Goal: Check status: Check status

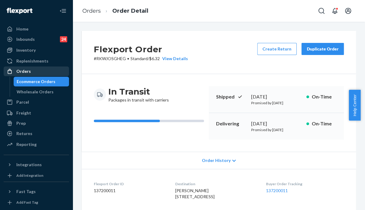
click at [25, 70] on div "Orders" at bounding box center [23, 71] width 15 height 6
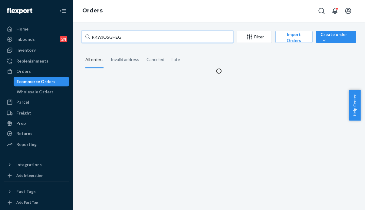
drag, startPoint x: 121, startPoint y: 37, endPoint x: 90, endPoint y: 32, distance: 31.5
click at [90, 32] on div "RKWJOSGHEG" at bounding box center [157, 37] width 151 height 12
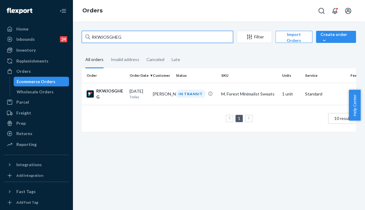
paste input "255064427"
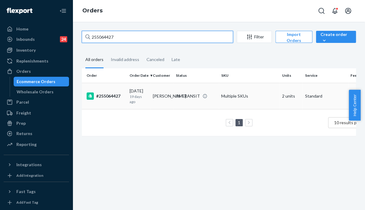
type input "255064427"
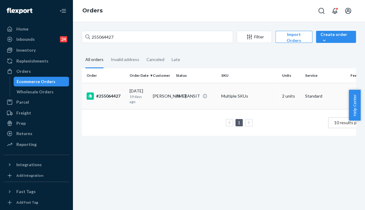
click at [161, 97] on td "[PERSON_NAME]" at bounding box center [161, 96] width 23 height 26
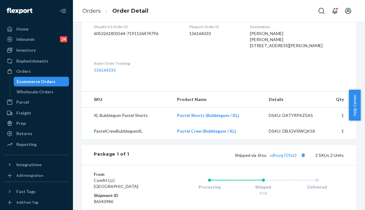
scroll to position [242, 0]
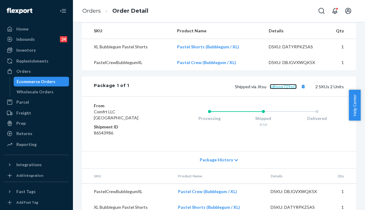
click at [277, 89] on link "vdhvyg729zz3" at bounding box center [283, 86] width 27 height 5
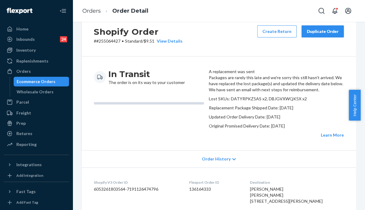
scroll to position [0, 0]
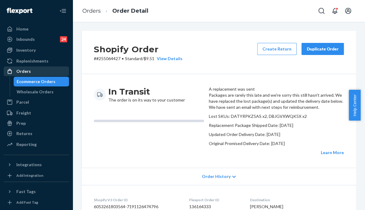
click at [31, 71] on div "Orders" at bounding box center [36, 71] width 64 height 8
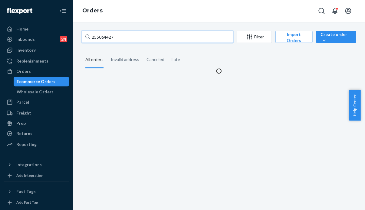
drag, startPoint x: 123, startPoint y: 38, endPoint x: 68, endPoint y: 30, distance: 56.3
click at [68, 30] on div "Home Inbounds 24 Shipping Plans Problems 24 Inventory Products Replenishments O…" at bounding box center [182, 105] width 365 height 210
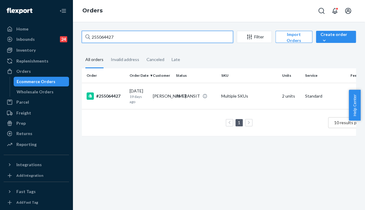
paste input "297422 Complete"
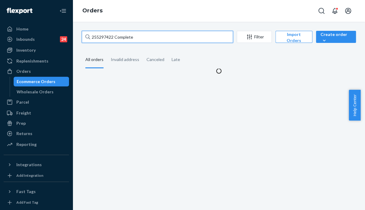
drag, startPoint x: 137, startPoint y: 38, endPoint x: 114, endPoint y: 35, distance: 23.8
click at [114, 35] on input "255297422 Complete" at bounding box center [157, 37] width 151 height 12
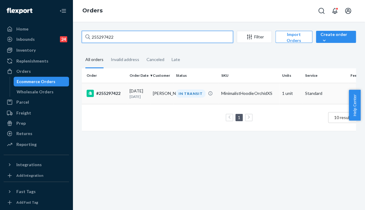
type input "255297422"
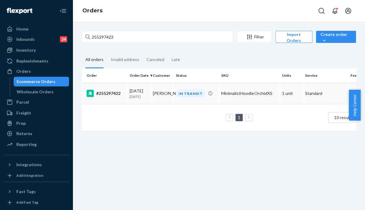
click at [167, 99] on td "[PERSON_NAME]" at bounding box center [161, 93] width 23 height 21
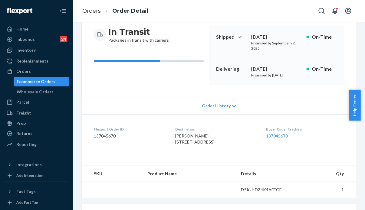
scroll to position [91, 0]
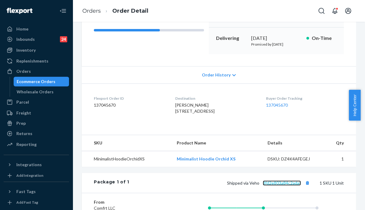
click at [274, 186] on link "3fd2e803a84c2adaf" at bounding box center [282, 183] width 38 height 5
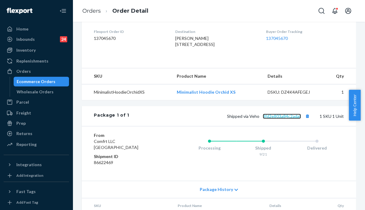
scroll to position [182, 0]
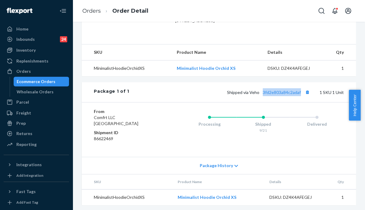
drag, startPoint x: 258, startPoint y: 107, endPoint x: 300, endPoint y: 110, distance: 42.4
click at [300, 102] on div "Package 1 of 1 Shipped via Veho 3fd2e803a84c2adaf 1 SKU 1 Unit" at bounding box center [219, 92] width 274 height 20
copy link "3fd2e803a84c2adaf"
drag, startPoint x: 25, startPoint y: 69, endPoint x: 31, endPoint y: 68, distance: 6.7
click at [25, 69] on div "Orders" at bounding box center [23, 71] width 15 height 6
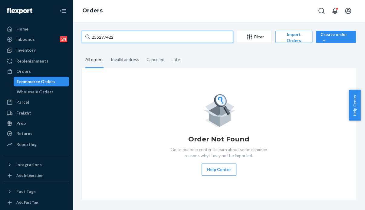
drag, startPoint x: 117, startPoint y: 38, endPoint x: 68, endPoint y: 32, distance: 49.1
click at [68, 32] on div "Home Inbounds 24 Shipping Plans Problems 24 Inventory Products Replenishments O…" at bounding box center [182, 105] width 365 height 210
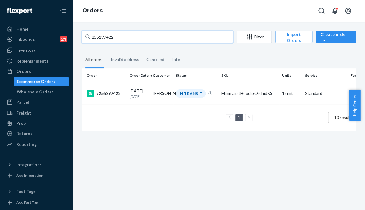
paste input "061417"
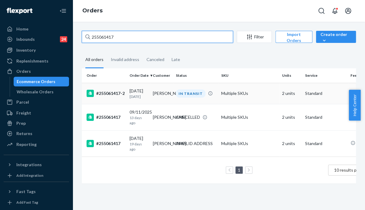
type input "255061417"
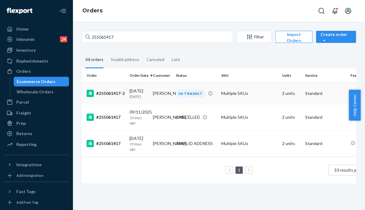
click at [144, 100] on td "[DATE] [DATE]" at bounding box center [138, 93] width 23 height 21
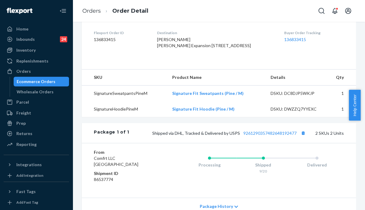
scroll to position [238, 0]
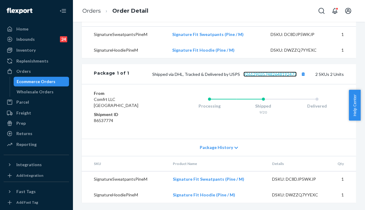
click at [268, 75] on link "9261290357482648192477" at bounding box center [269, 74] width 53 height 5
drag, startPoint x: 294, startPoint y: 77, endPoint x: 239, endPoint y: 81, distance: 54.9
click at [239, 81] on div "Package 1 of 1 Shipped via DHL, Tracked & Delivered by USPS 9261290357482648192…" at bounding box center [219, 74] width 274 height 20
copy link "9261290357482648192477"
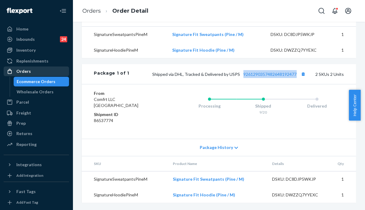
click at [33, 72] on div "Orders" at bounding box center [36, 71] width 64 height 8
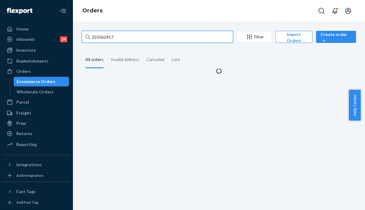
drag, startPoint x: 115, startPoint y: 36, endPoint x: 72, endPoint y: 32, distance: 42.8
click at [72, 32] on div "Home Inbounds 24 Shipping Plans Problems 24 Inventory Products Replenishments O…" at bounding box center [182, 105] width 365 height 210
paste input "16590"
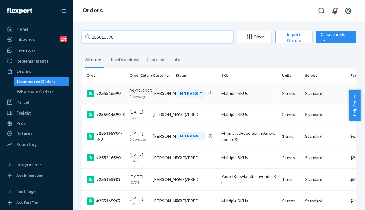
type input "255016590"
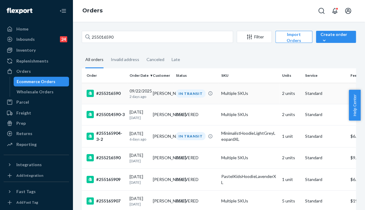
click at [155, 92] on td "[PERSON_NAME]" at bounding box center [161, 93] width 23 height 21
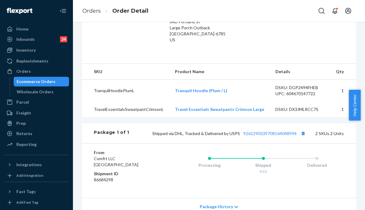
scroll to position [182, 0]
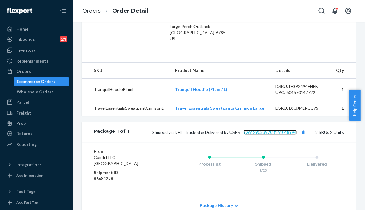
click at [274, 133] on link "9261290339708164048994" at bounding box center [269, 132] width 53 height 5
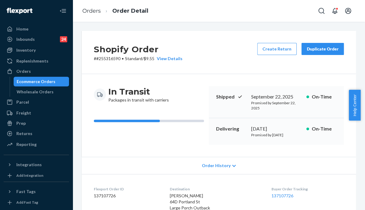
scroll to position [61, 0]
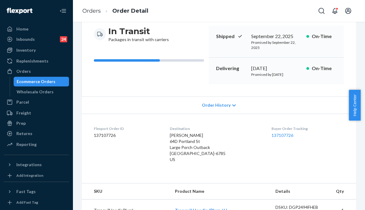
click at [217, 105] on span "Order History" at bounding box center [216, 105] width 29 height 6
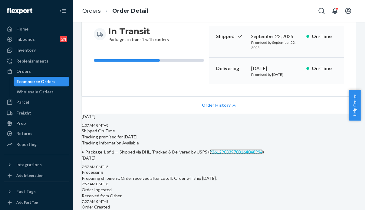
click at [209, 155] on link "9261290339708164048994" at bounding box center [235, 151] width 53 height 5
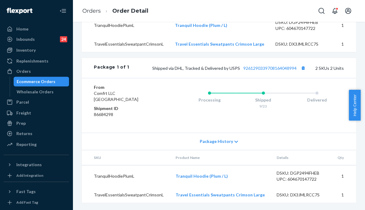
scroll to position [430, 0]
click at [272, 68] on link "9261290339708164048994" at bounding box center [269, 68] width 53 height 5
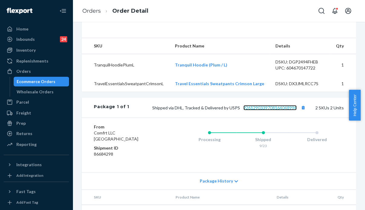
scroll to position [188, 0]
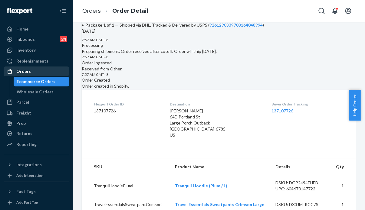
click at [28, 71] on div "Orders" at bounding box center [23, 71] width 15 height 6
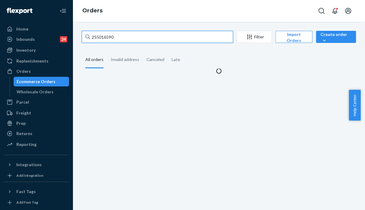
drag, startPoint x: 114, startPoint y: 37, endPoint x: 69, endPoint y: 32, distance: 45.0
click at [69, 32] on div "Home Inbounds 24 Shipping Plans Problems 24 Inventory Products Replenishments O…" at bounding box center [182, 105] width 365 height 210
paste input "188674"
type input "255188674"
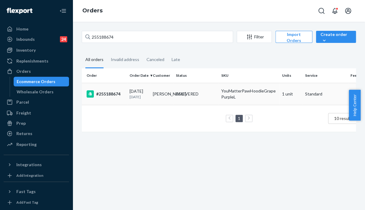
click at [170, 100] on td "[PERSON_NAME]" at bounding box center [161, 94] width 23 height 22
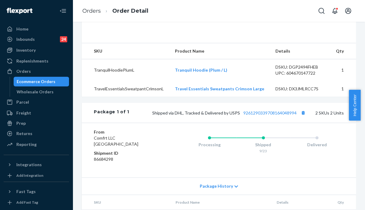
scroll to position [245, 0]
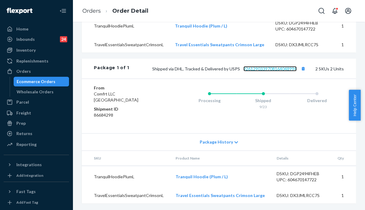
click at [259, 69] on link "9261290339708164048994" at bounding box center [269, 68] width 53 height 5
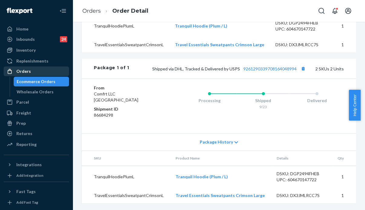
click at [29, 69] on div "Orders" at bounding box center [23, 71] width 15 height 6
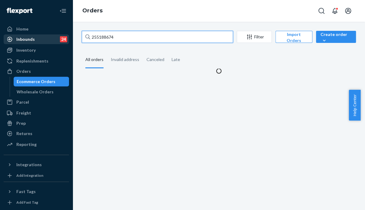
drag, startPoint x: 133, startPoint y: 38, endPoint x: 62, endPoint y: 35, distance: 70.9
click at [62, 35] on div "Home Inbounds 24 Shipping Plans Problems 24 Inventory Products Replenishments O…" at bounding box center [182, 105] width 365 height 210
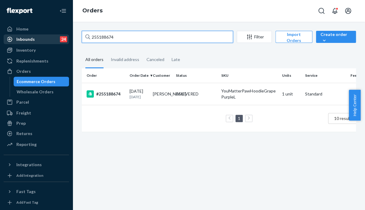
paste input "Complete"
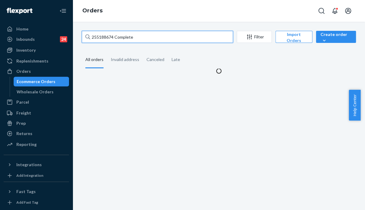
drag, startPoint x: 138, startPoint y: 36, endPoint x: 113, endPoint y: 37, distance: 24.9
click at [113, 37] on input "255188674 Complete" at bounding box center [157, 37] width 151 height 12
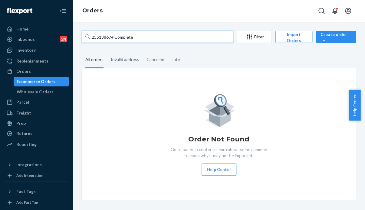
type input "255188674"
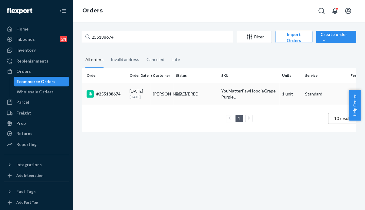
click at [176, 92] on div "DELIVERED" at bounding box center [187, 94] width 23 height 6
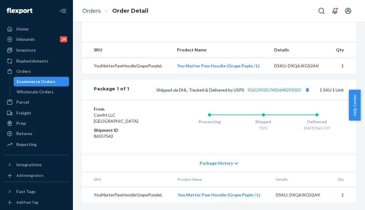
scroll to position [201, 0]
click at [269, 88] on link "9261290357482648293020" at bounding box center [274, 89] width 53 height 5
